Goal: Task Accomplishment & Management: Manage account settings

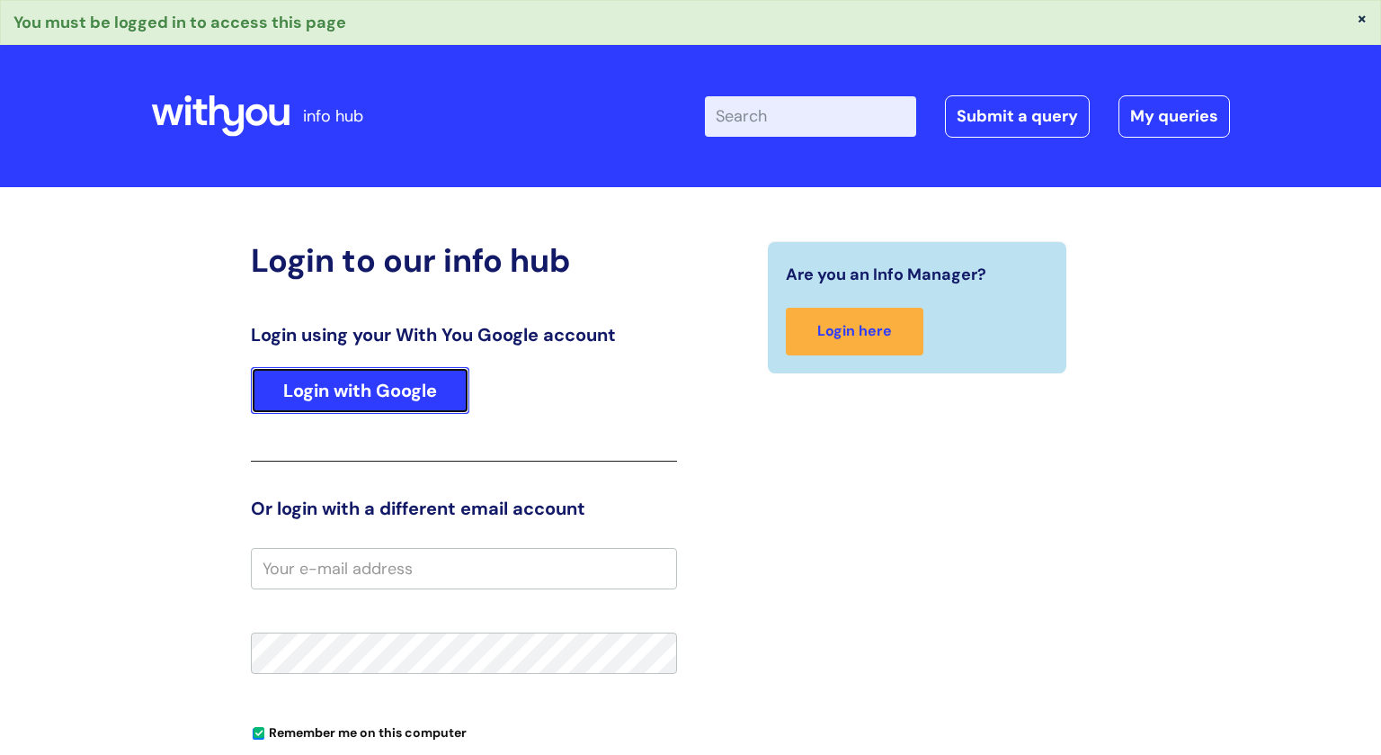
click at [382, 378] on link "Login with Google" at bounding box center [360, 390] width 219 height 47
